Goal: Information Seeking & Learning: Learn about a topic

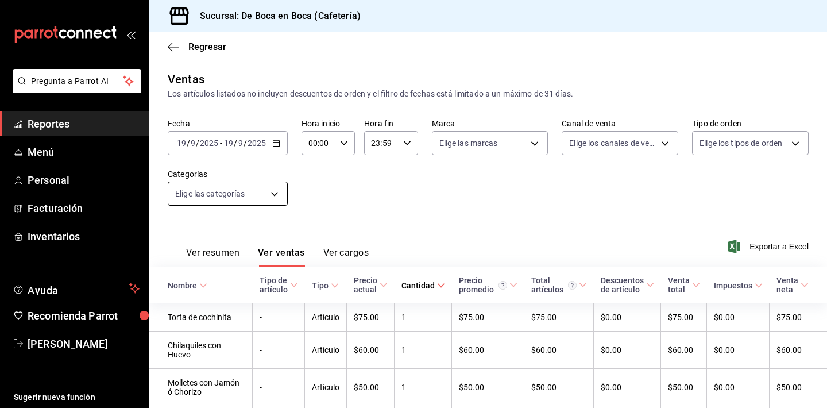
scroll to position [86, 0]
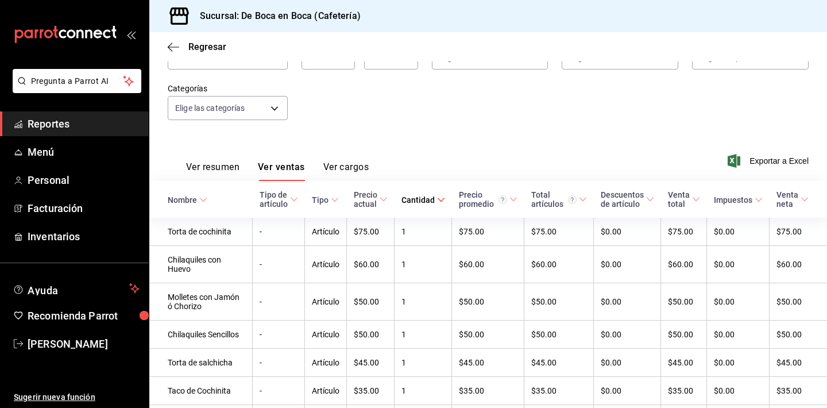
click at [95, 114] on link "Reportes" at bounding box center [74, 123] width 149 height 25
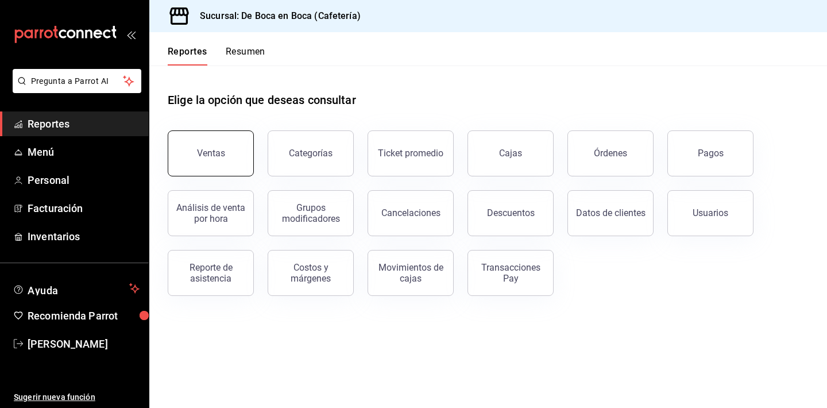
click at [234, 151] on button "Ventas" at bounding box center [211, 153] width 86 height 46
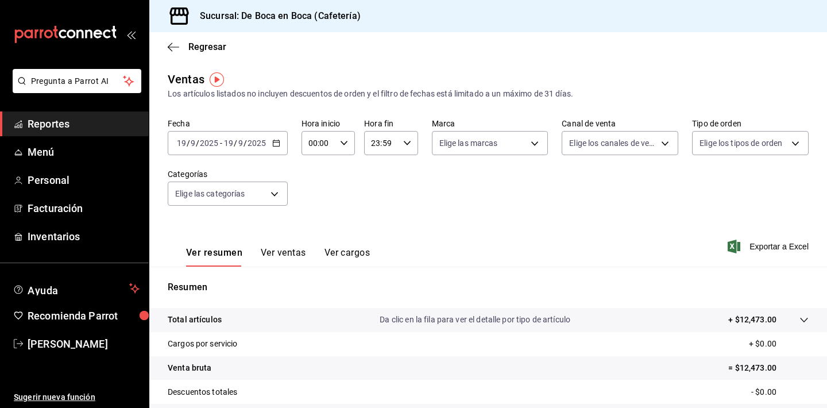
click at [279, 147] on div "[DATE] [DATE] - [DATE] [DATE]" at bounding box center [228, 143] width 120 height 24
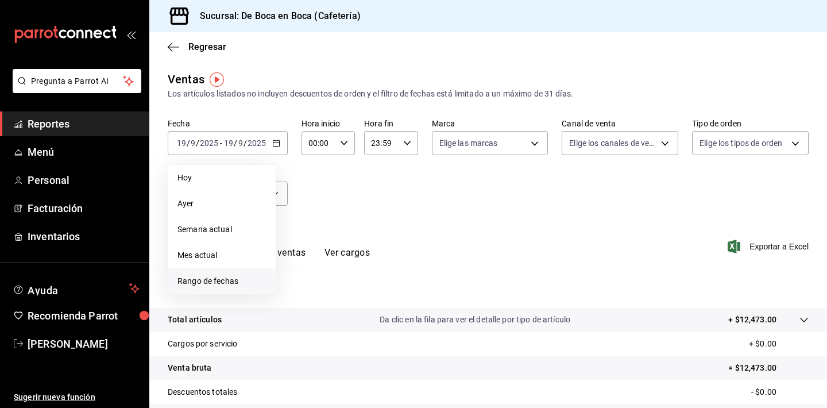
click at [237, 277] on span "Rango de fechas" at bounding box center [222, 281] width 89 height 12
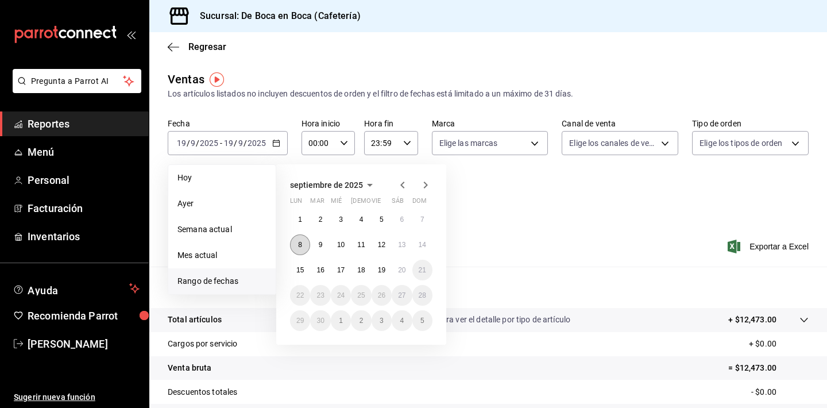
click at [298, 248] on abbr "8" at bounding box center [300, 245] width 4 height 8
click at [402, 252] on button "13" at bounding box center [402, 244] width 20 height 21
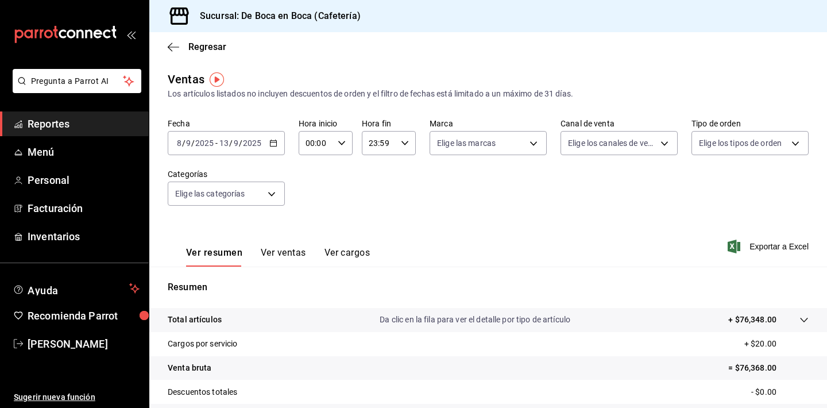
click at [270, 253] on button "Ver ventas" at bounding box center [283, 257] width 45 height 20
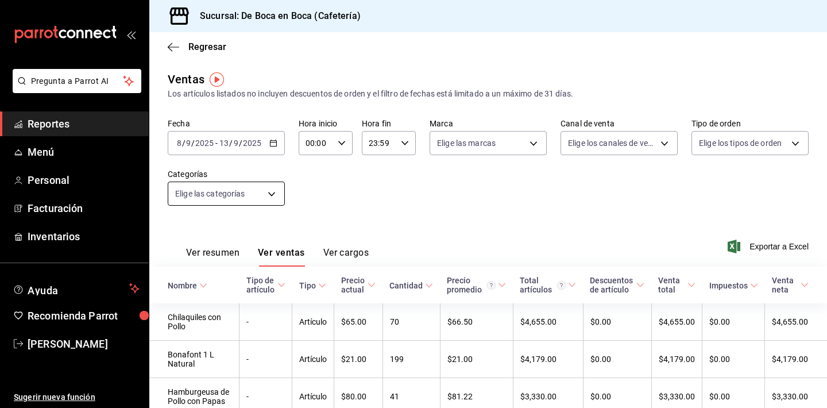
click at [276, 198] on body "Pregunta a Parrot AI Reportes Menú Personal Facturación Inventarios Ayuda Recom…" at bounding box center [413, 204] width 827 height 408
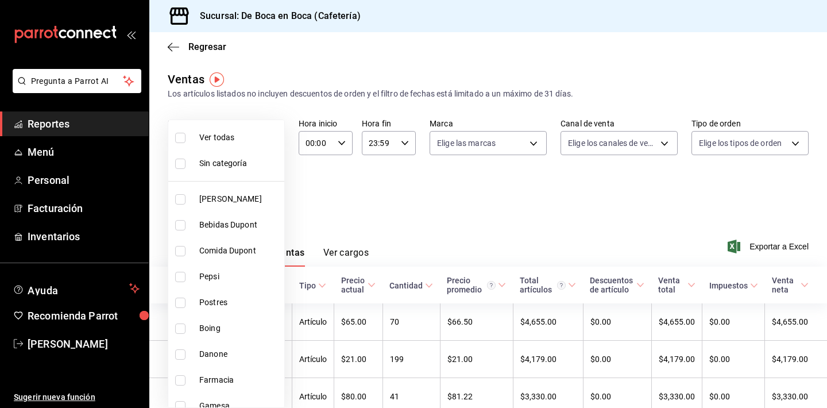
click at [241, 276] on span "Pepsi" at bounding box center [239, 277] width 80 height 12
type input "de1483e9-b8ed-4055-a6b8-5a970eb7d21a"
checkbox input "true"
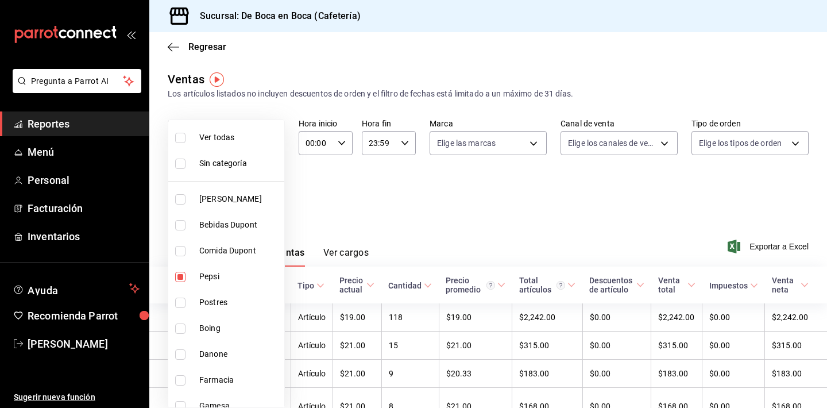
click at [410, 258] on div at bounding box center [413, 204] width 827 height 408
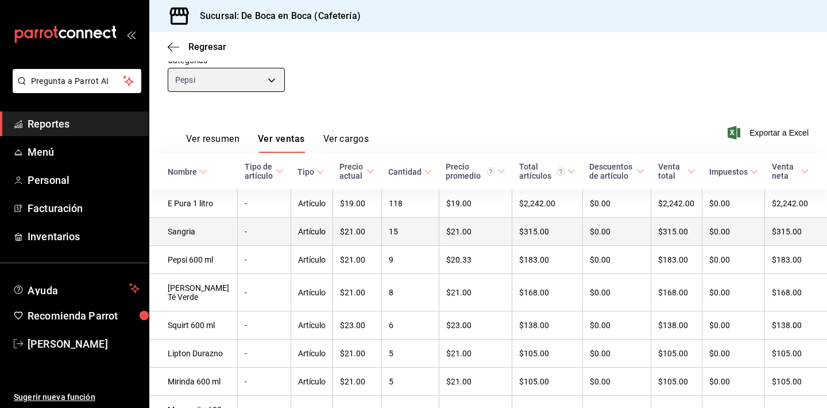
scroll to position [115, 0]
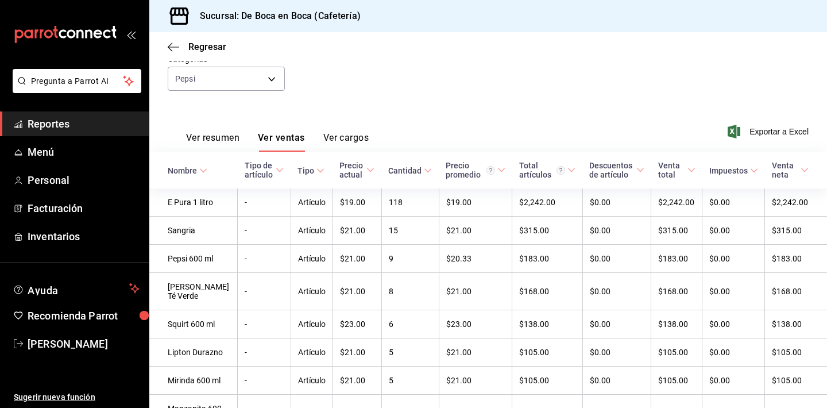
click at [424, 174] on icon at bounding box center [428, 171] width 8 height 8
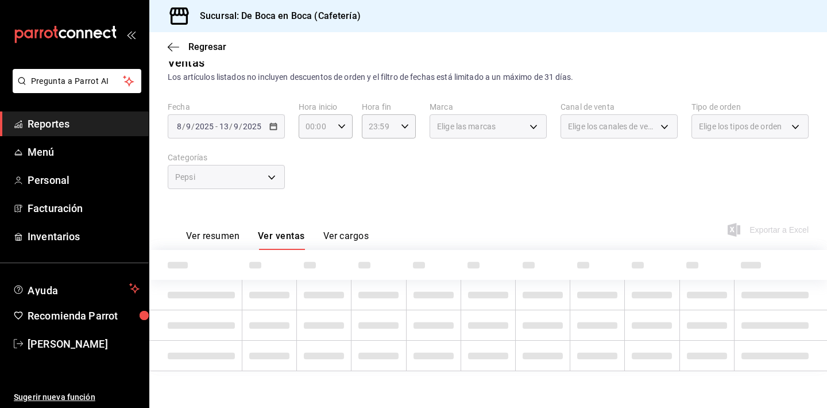
scroll to position [17, 0]
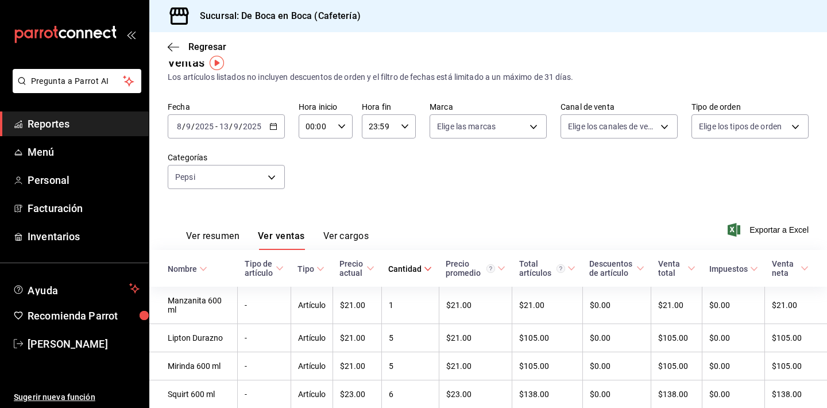
click at [418, 268] on span "Cantidad" at bounding box center [410, 268] width 44 height 9
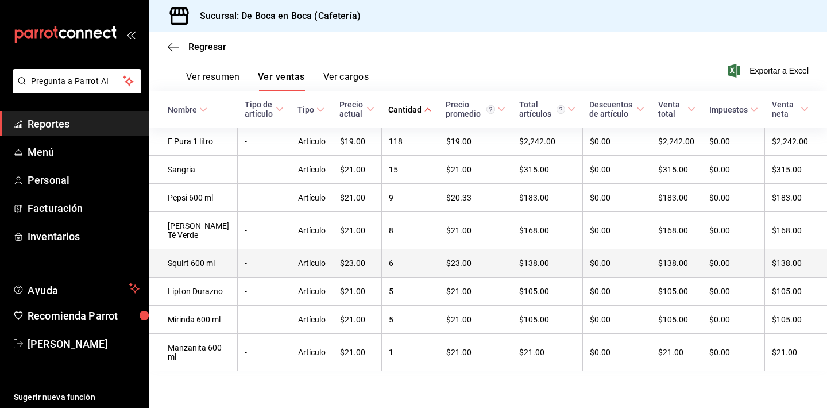
scroll to position [222, 0]
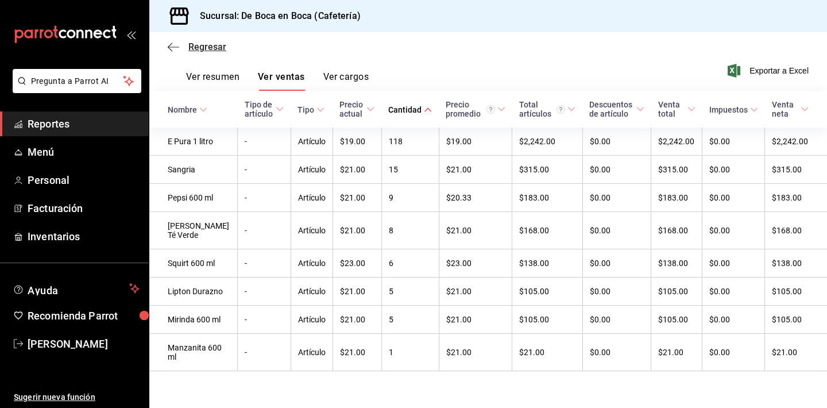
click at [210, 49] on span "Regresar" at bounding box center [207, 46] width 38 height 11
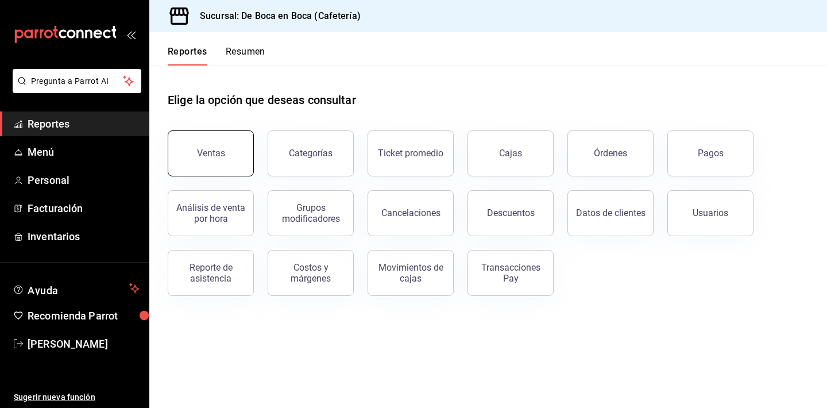
click at [233, 147] on button "Ventas" at bounding box center [211, 153] width 86 height 46
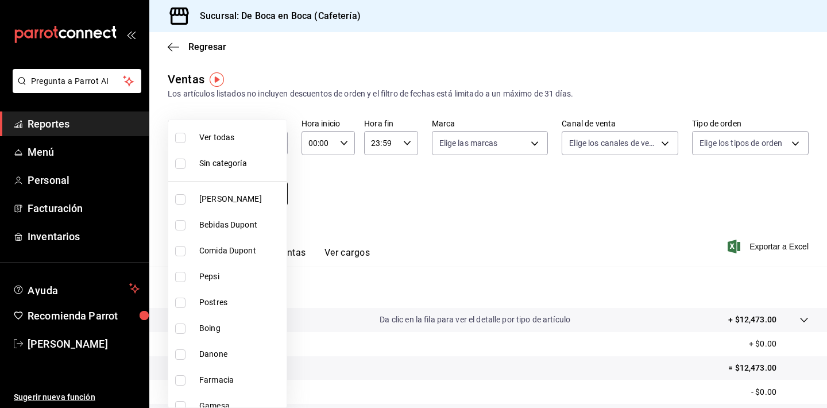
click at [277, 195] on body "Pregunta a Parrot AI Reportes Menú Personal Facturación Inventarios Ayuda Recom…" at bounding box center [413, 204] width 827 height 408
click at [216, 140] on span "Ver todas" at bounding box center [240, 138] width 83 height 12
type input "96b92fd8-ecd9-4917-ae34-a503a6ec1cb7,f4369217-5354-4a5e-b4ff-cedfdf5bd663,09da8…"
checkbox input "true"
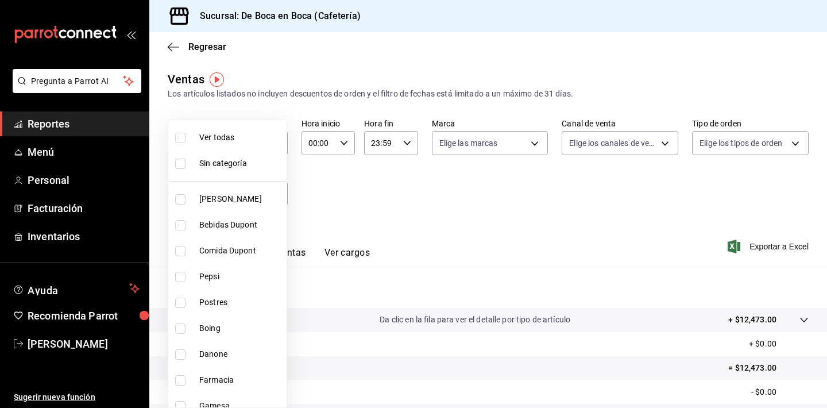
checkbox input "true"
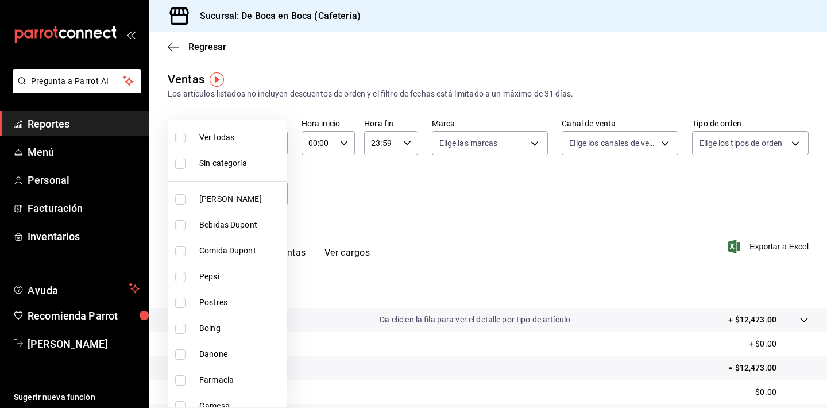
checkbox input "true"
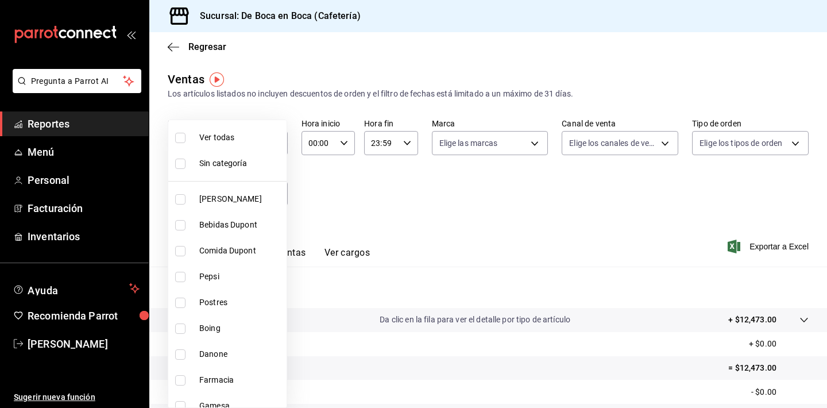
checkbox input "true"
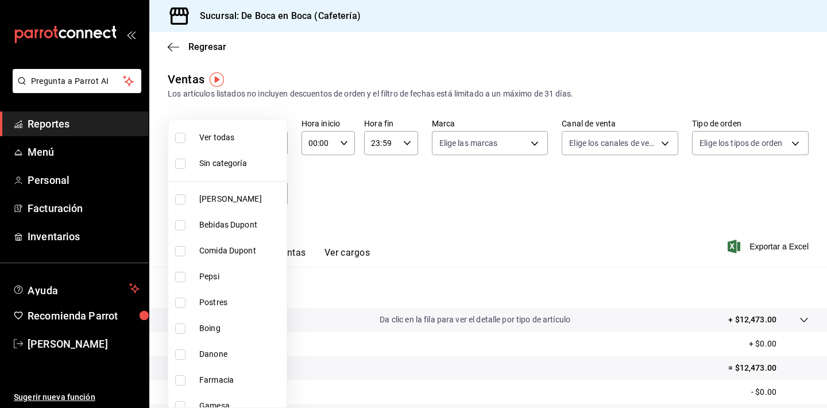
checkbox input "true"
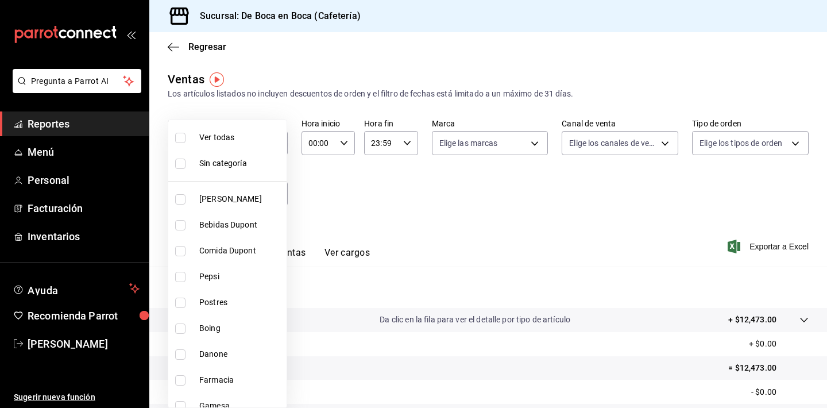
checkbox input "true"
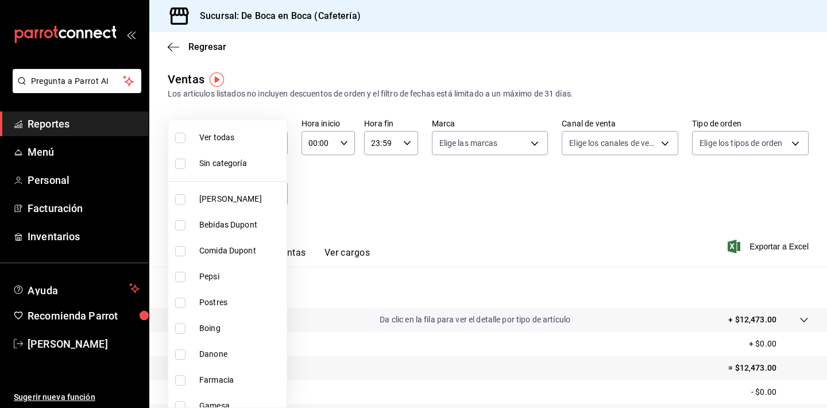
checkbox input "true"
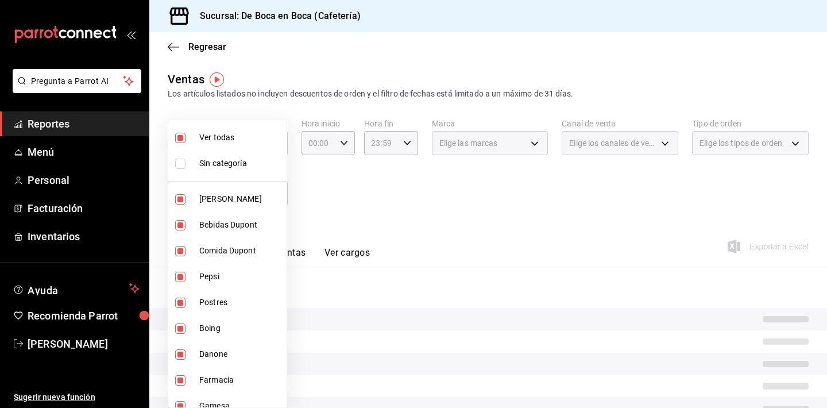
click at [221, 164] on span "Sin categoría" at bounding box center [240, 163] width 83 height 12
checkbox input "true"
click at [377, 200] on div at bounding box center [413, 204] width 827 height 408
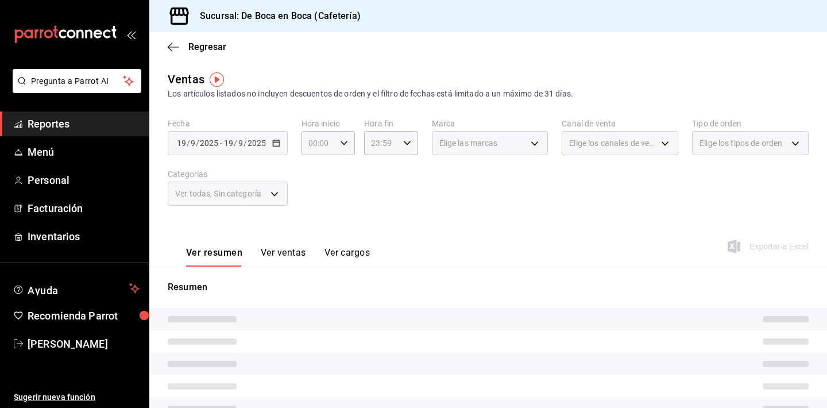
click at [291, 249] on button "Ver ventas" at bounding box center [283, 257] width 45 height 20
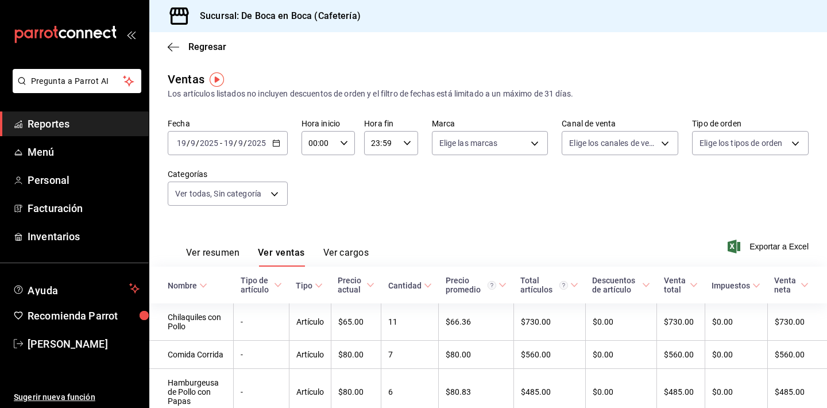
click at [200, 290] on span at bounding box center [203, 285] width 8 height 8
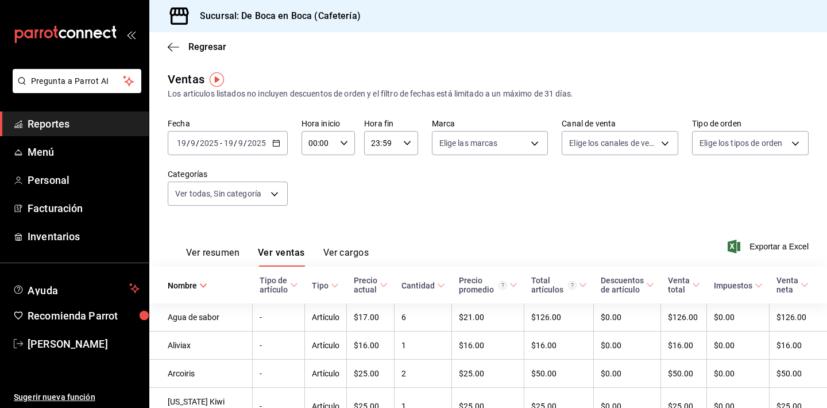
click at [275, 144] on icon "button" at bounding box center [276, 143] width 8 height 8
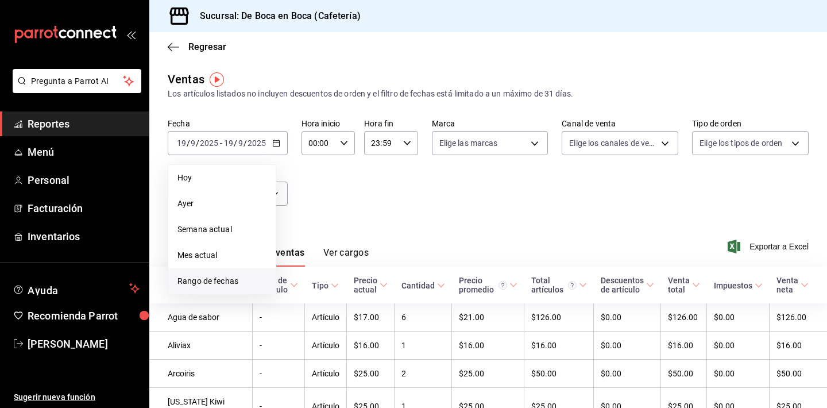
click at [223, 273] on li "Rango de fechas" at bounding box center [221, 281] width 107 height 26
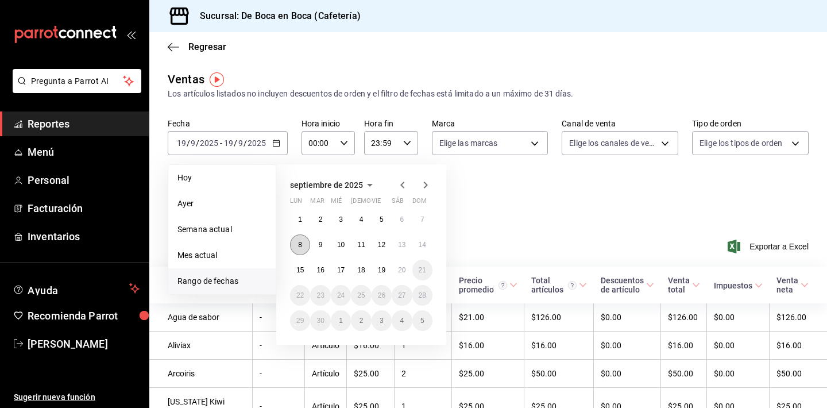
click at [302, 247] on abbr "8" at bounding box center [300, 245] width 4 height 8
click at [410, 251] on button "13" at bounding box center [402, 244] width 20 height 21
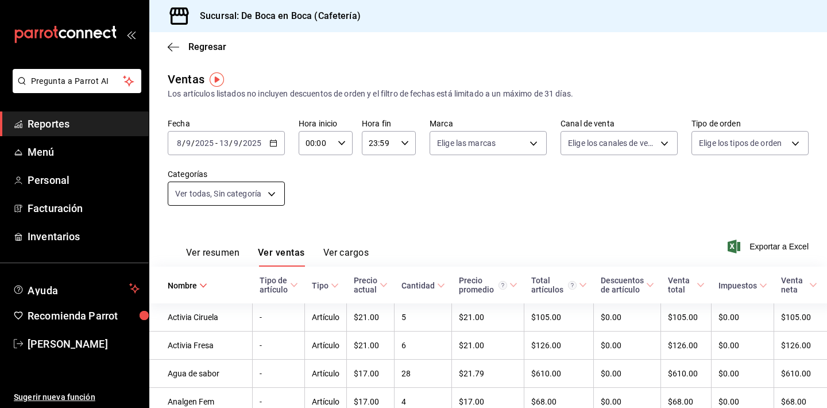
click at [265, 195] on body "Pregunta a Parrot AI Reportes Menú Personal Facturación Inventarios Ayuda Recom…" at bounding box center [413, 204] width 827 height 408
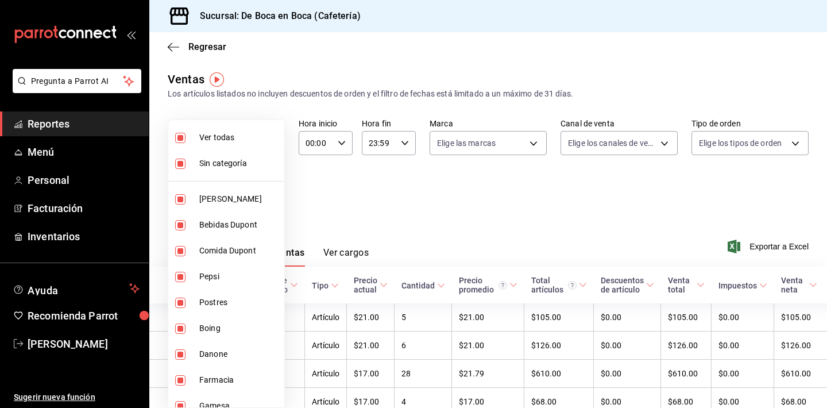
click at [243, 141] on span "Ver todas" at bounding box center [239, 138] width 80 height 12
checkbox input "false"
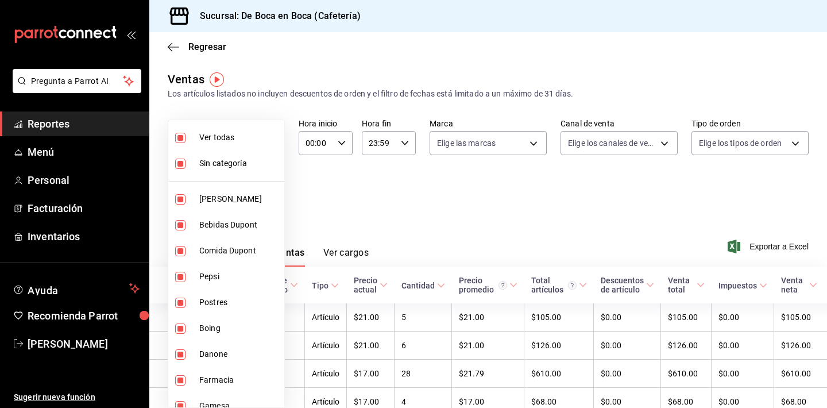
checkbox input "false"
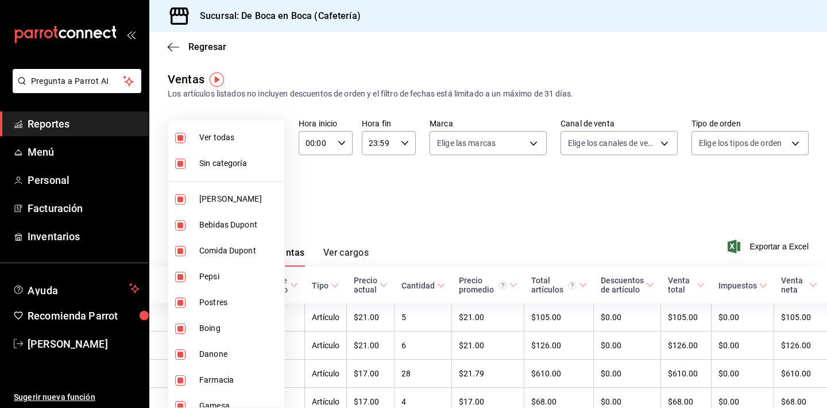
checkbox input "false"
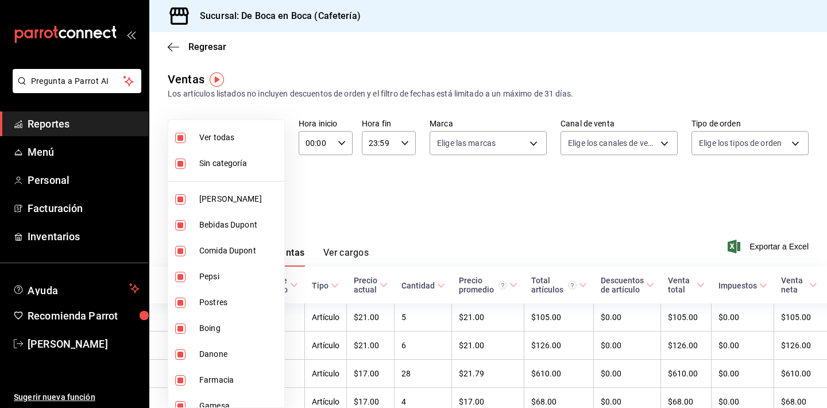
checkbox input "false"
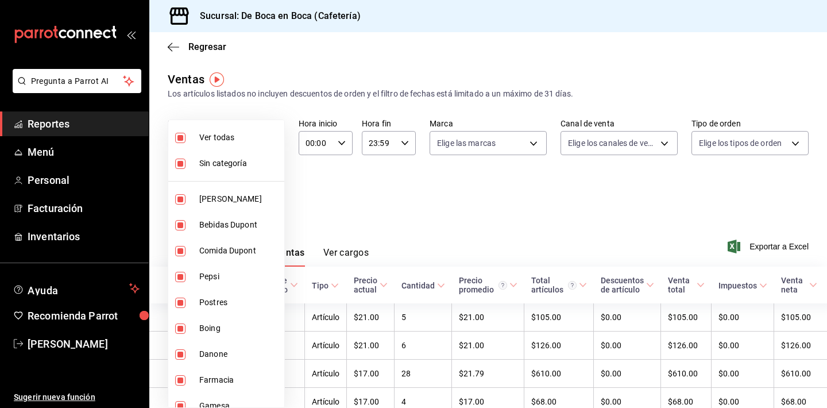
checkbox input "false"
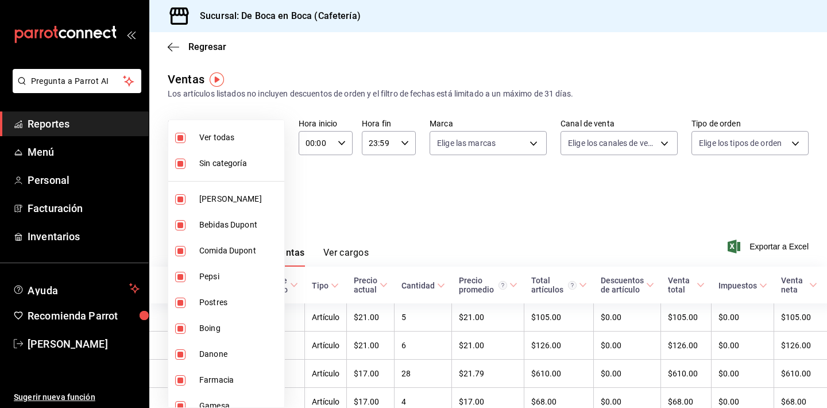
checkbox input "false"
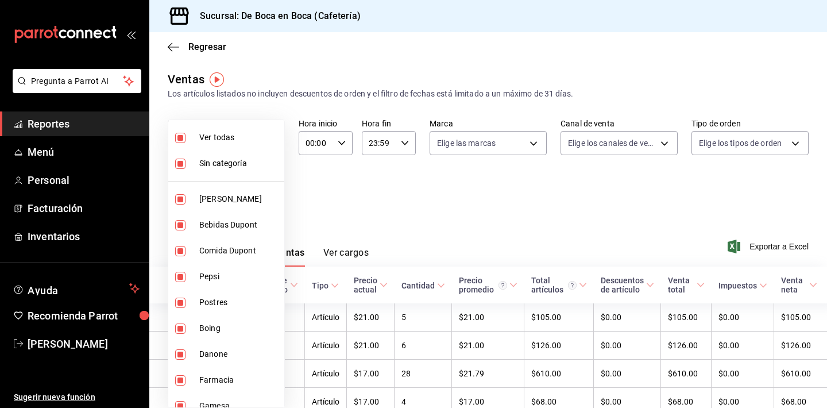
checkbox input "false"
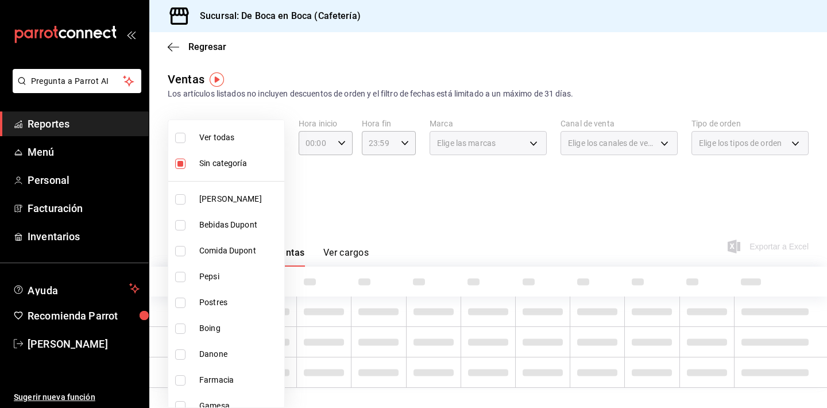
click at [240, 164] on span "Sin categoría" at bounding box center [239, 163] width 80 height 12
checkbox input "false"
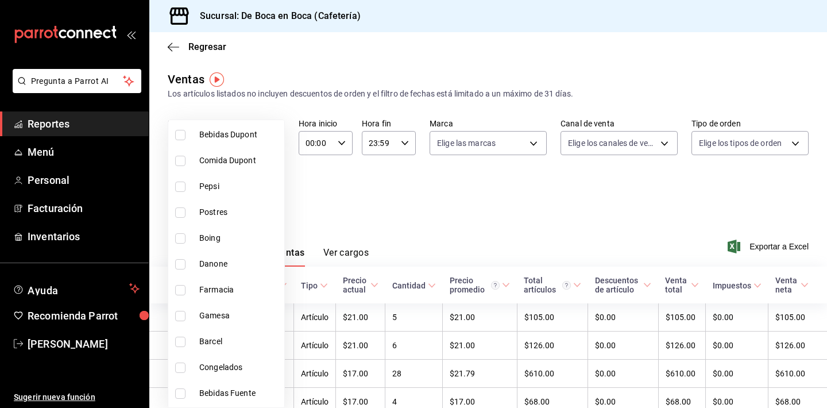
scroll to position [78, 0]
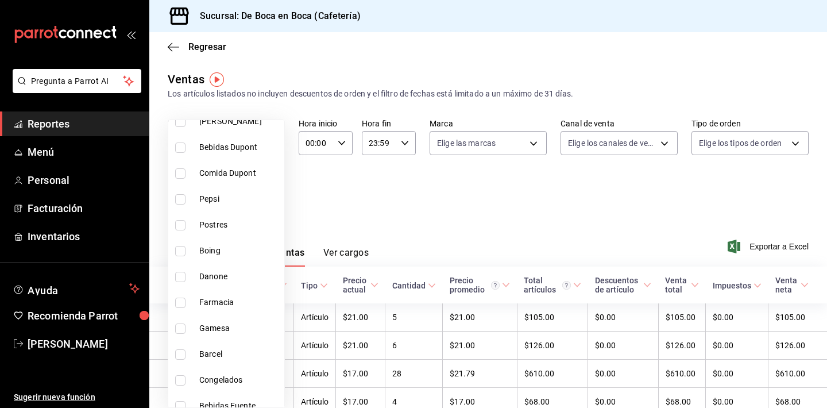
click at [241, 210] on li "Pepsi" at bounding box center [226, 199] width 116 height 26
type input "de1483e9-b8ed-4055-a6b8-5a970eb7d21a"
checkbox input "true"
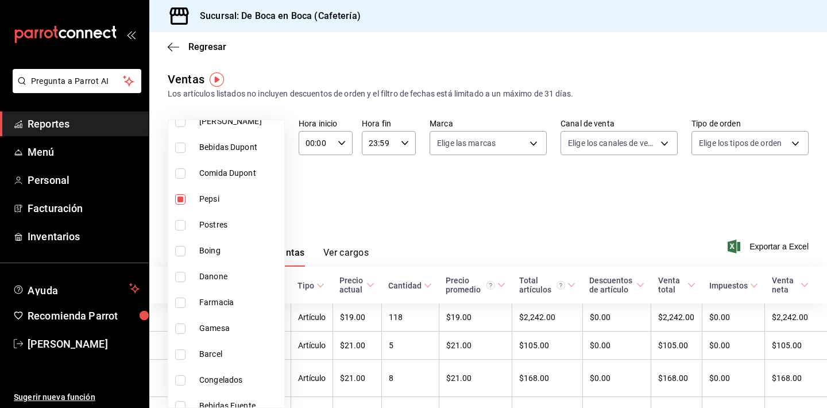
click at [419, 282] on div at bounding box center [413, 204] width 827 height 408
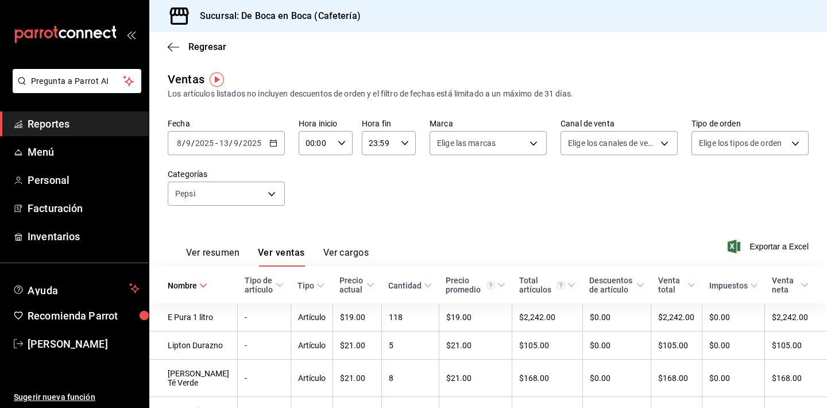
click at [424, 282] on icon at bounding box center [428, 285] width 8 height 8
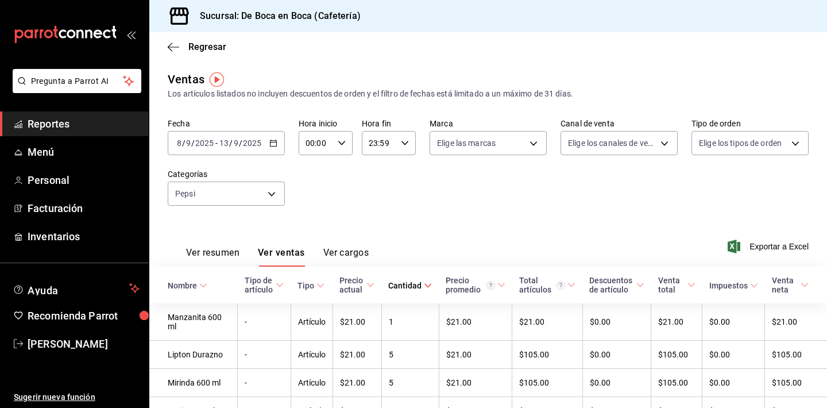
click at [424, 282] on icon at bounding box center [428, 285] width 8 height 8
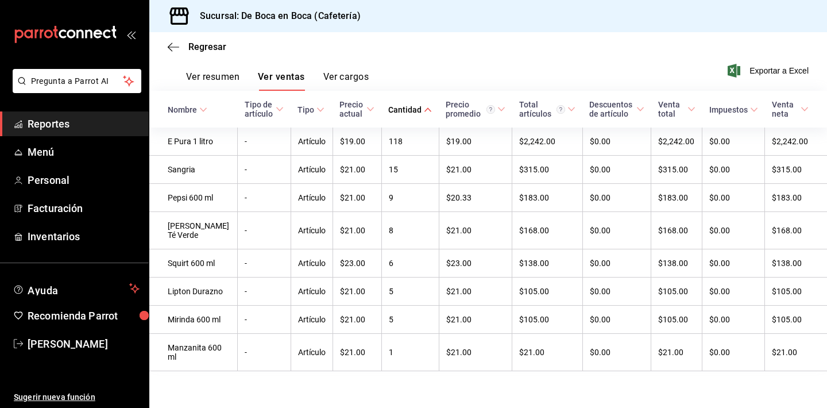
scroll to position [222, 0]
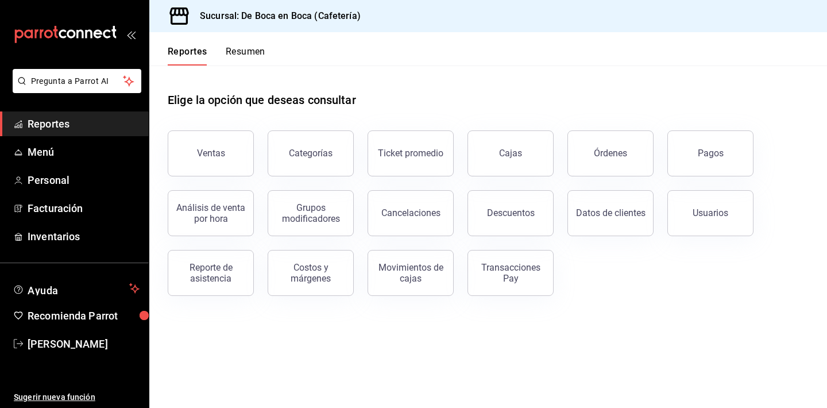
click at [108, 117] on span "Reportes" at bounding box center [84, 124] width 112 height 16
click at [720, 155] on div "Pagos" at bounding box center [711, 153] width 26 height 11
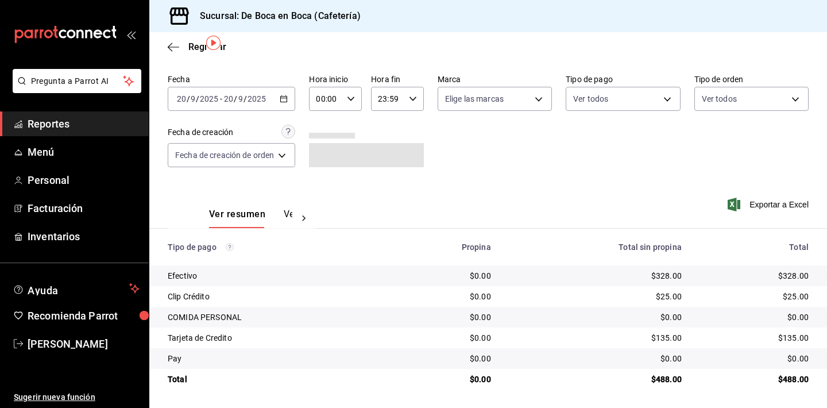
scroll to position [37, 0]
